Goal: Task Accomplishment & Management: Use online tool/utility

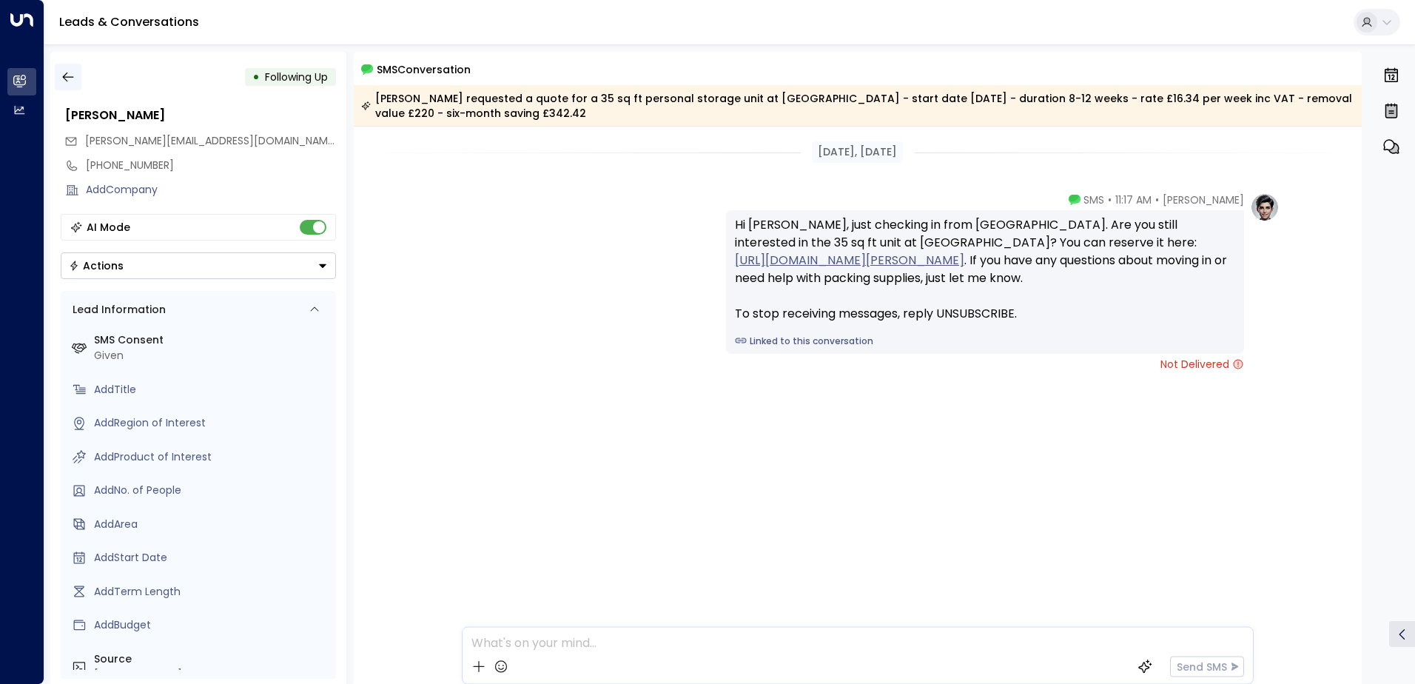
click at [70, 76] on icon "button" at bounding box center [68, 77] width 15 height 15
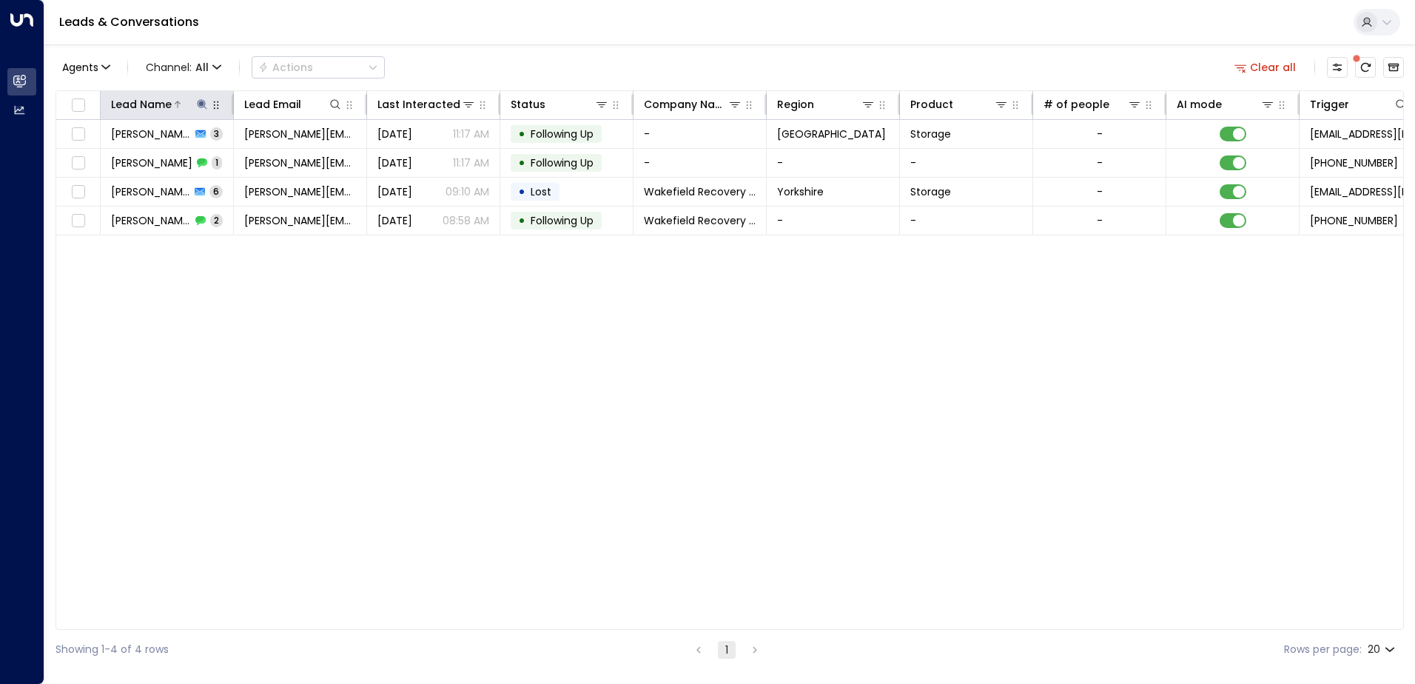
click at [200, 103] on icon at bounding box center [202, 104] width 10 height 10
click at [300, 156] on icon "button" at bounding box center [295, 158] width 12 height 12
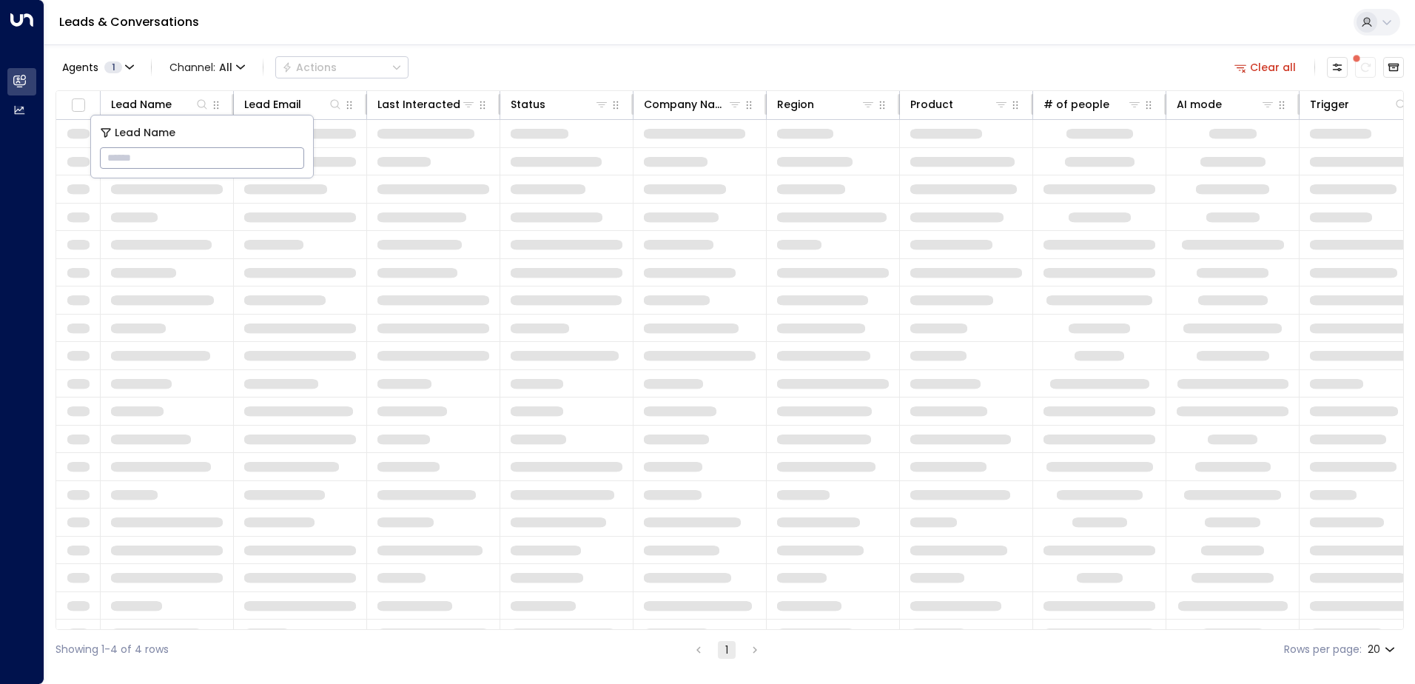
click at [235, 167] on input "text" at bounding box center [202, 157] width 204 height 27
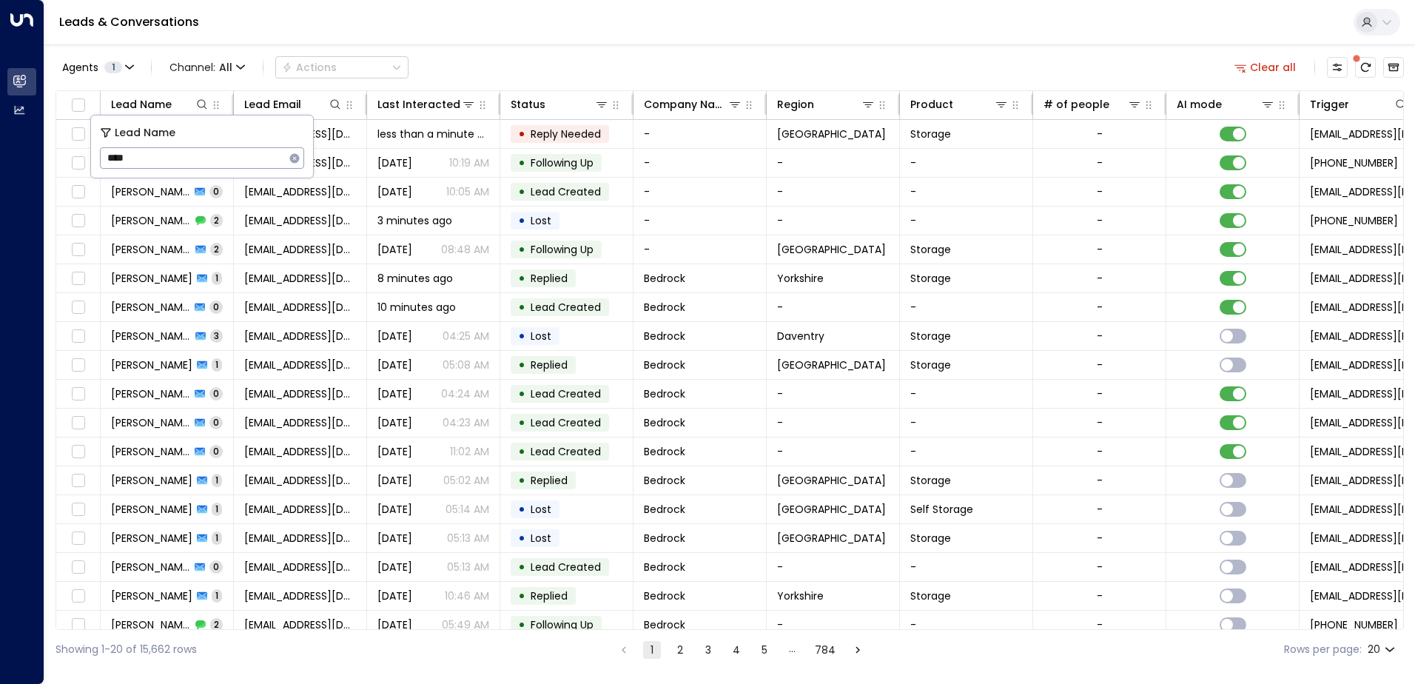
type input "****"
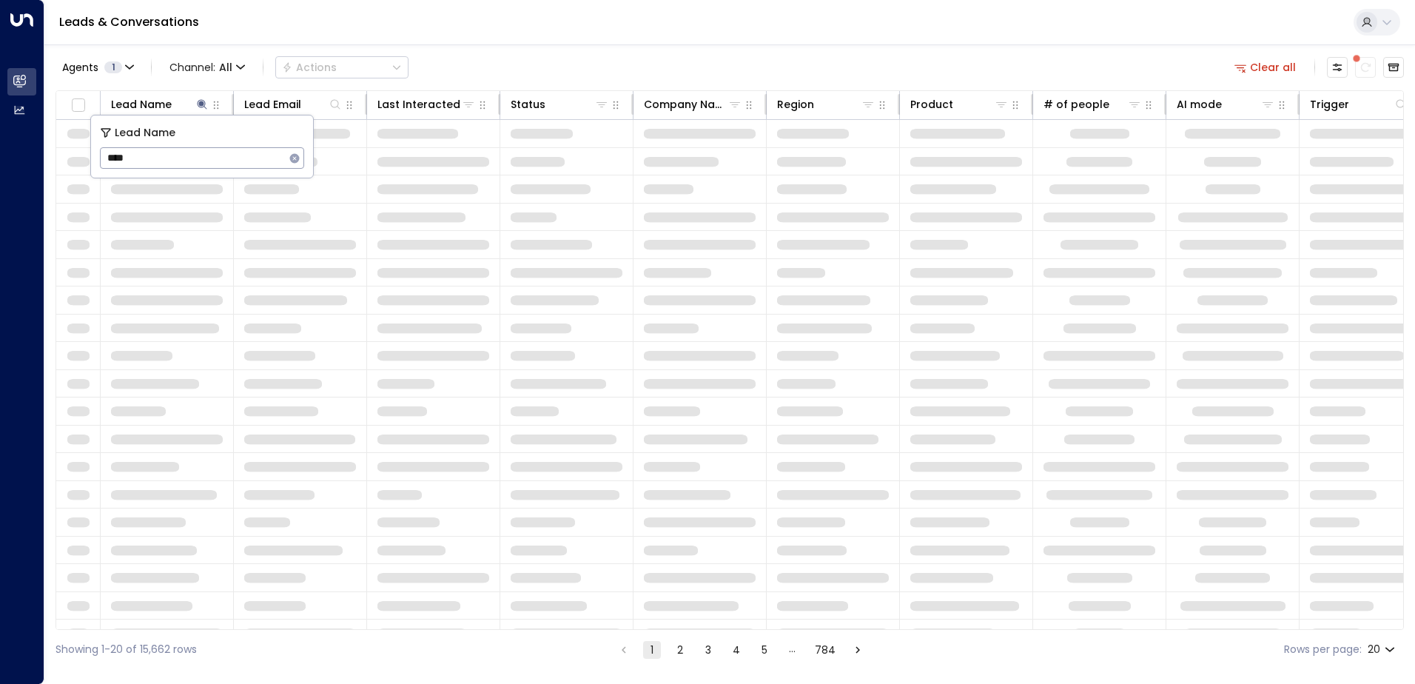
click at [636, 42] on div "Leads & Conversations" at bounding box center [729, 22] width 1370 height 45
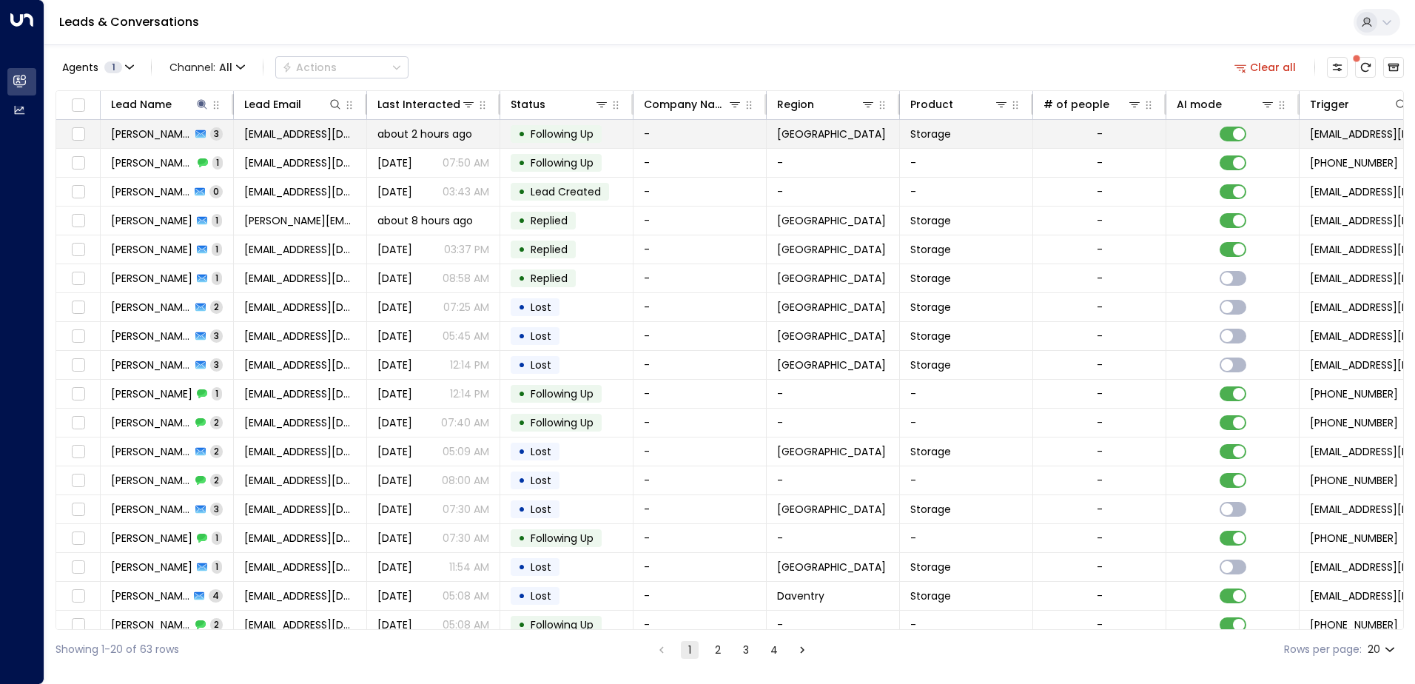
click at [156, 132] on span "[PERSON_NAME] [PERSON_NAME]" at bounding box center [151, 134] width 80 height 15
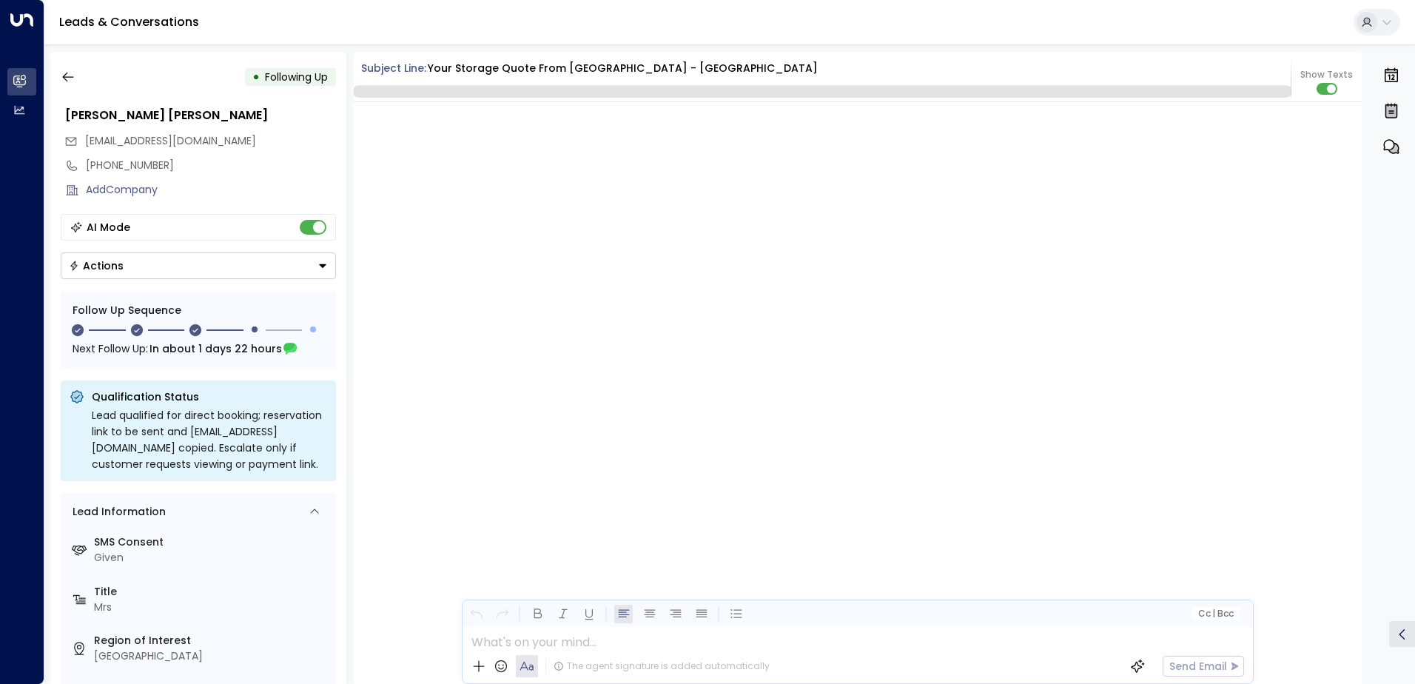
scroll to position [1559, 0]
